Goal: Information Seeking & Learning: Learn about a topic

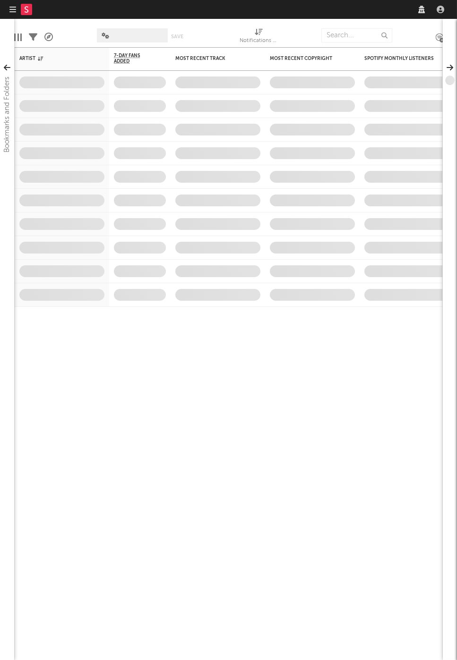
click at [332, 8] on nav "Dashboard Discovery Assistant Charts Leads" at bounding box center [228, 9] width 457 height 19
click at [342, 10] on input "text" at bounding box center [320, 10] width 142 height 12
type input "b"
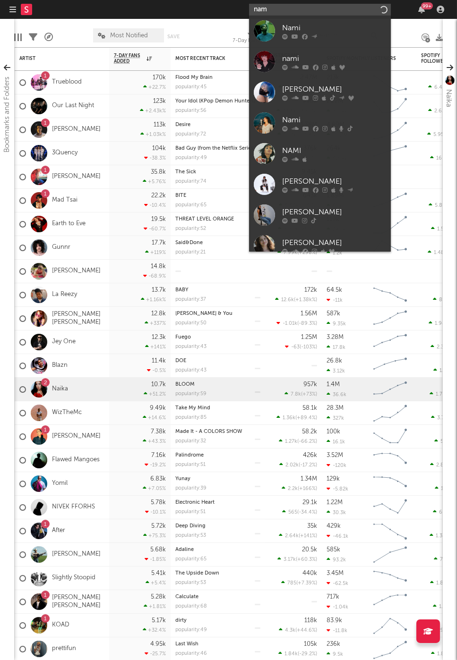
type input "nami"
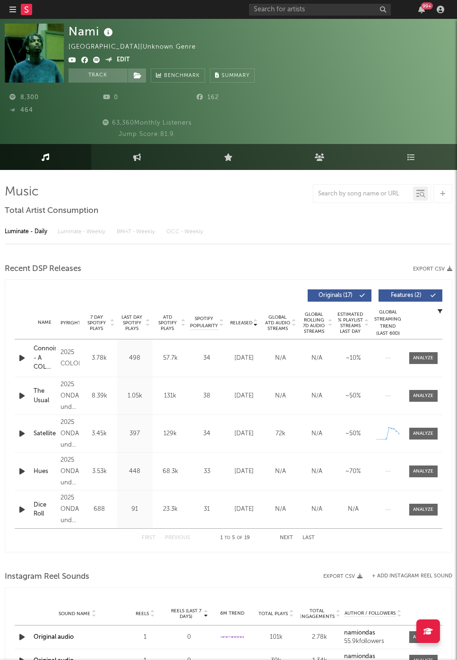
select select "6m"
